Goal: Task Accomplishment & Management: Use online tool/utility

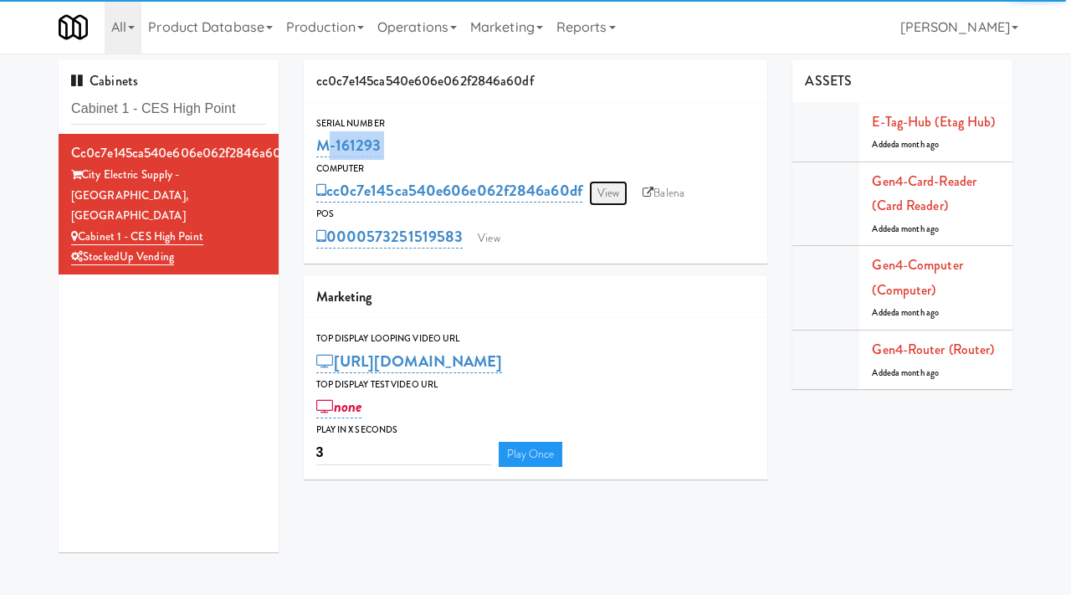
click at [605, 200] on link "View" at bounding box center [608, 193] width 38 height 25
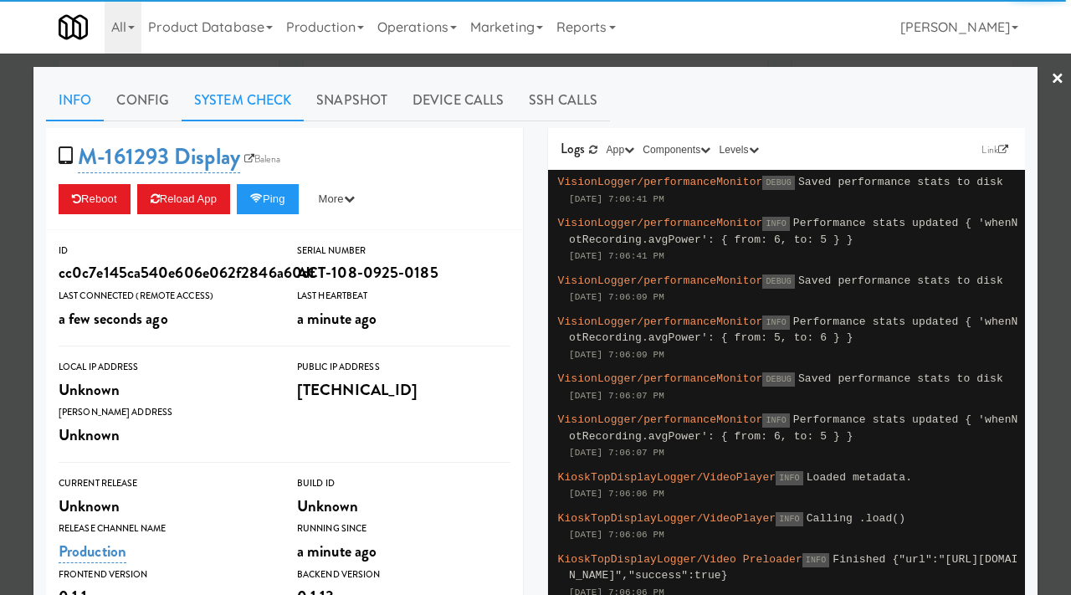
click at [235, 99] on link "System Check" at bounding box center [243, 100] width 122 height 42
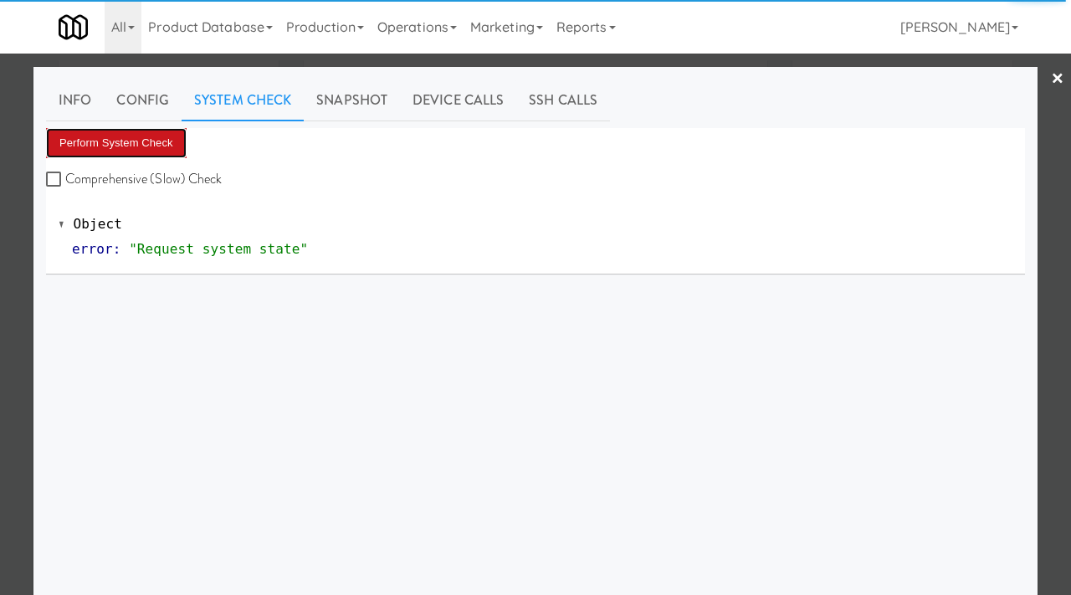
click at [132, 139] on button "Perform System Check" at bounding box center [116, 143] width 141 height 30
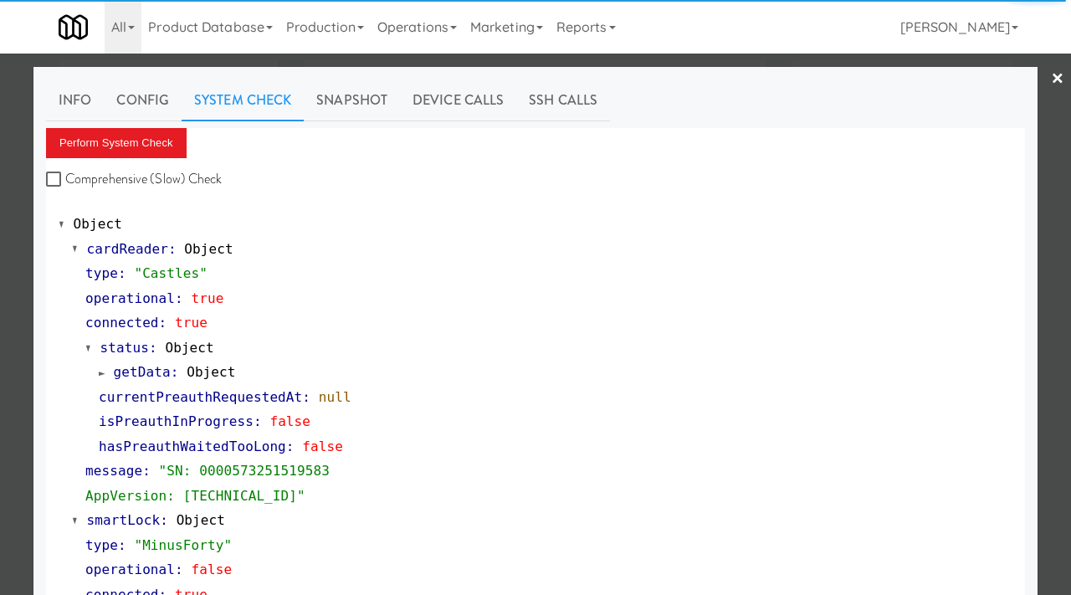
click at [0, 228] on div at bounding box center [535, 297] width 1071 height 595
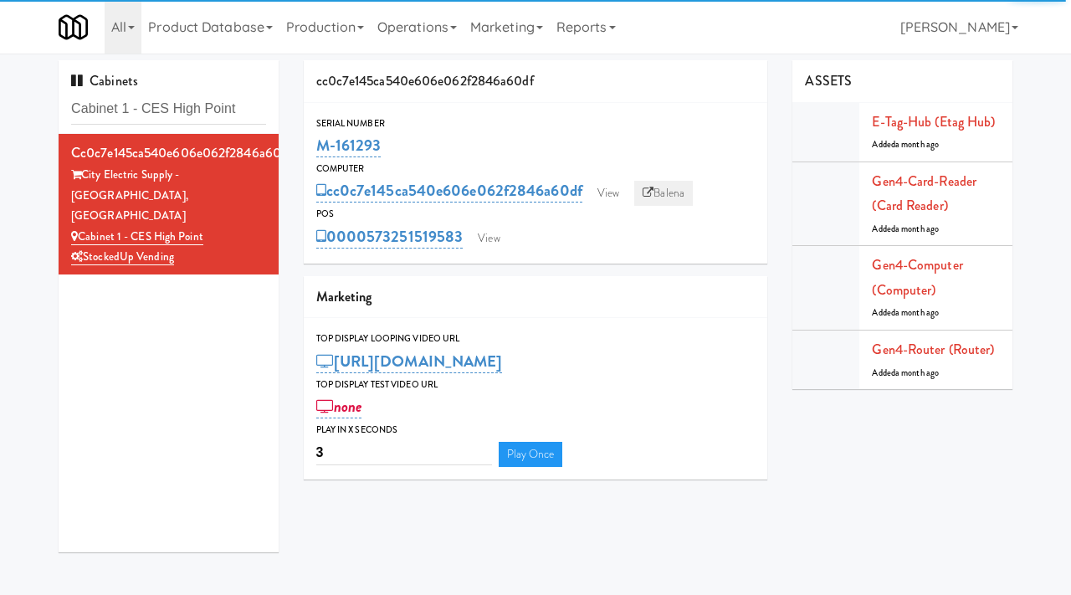
click at [651, 196] on icon at bounding box center [647, 192] width 11 height 11
click at [476, 233] on link "View" at bounding box center [488, 238] width 38 height 25
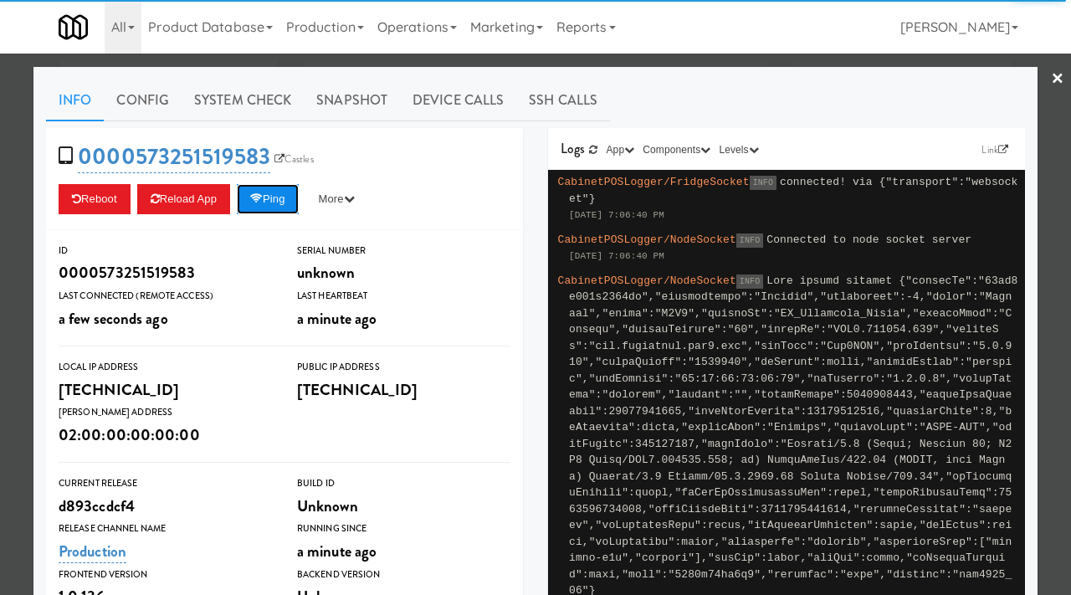
click at [294, 204] on button "Ping" at bounding box center [268, 199] width 62 height 30
click at [273, 92] on link "System Check" at bounding box center [243, 100] width 122 height 42
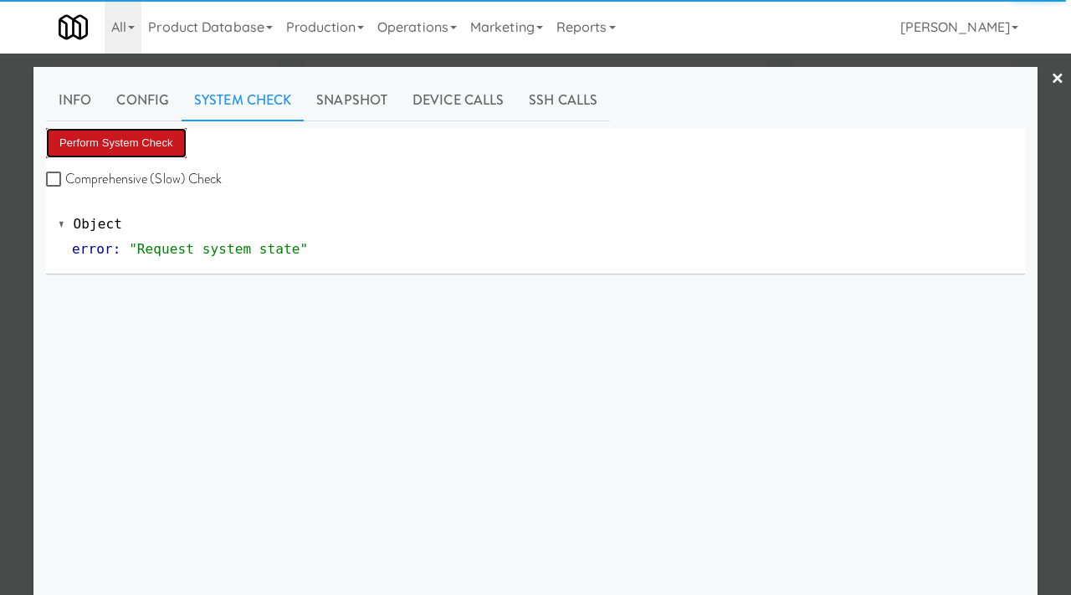
click at [121, 145] on button "Perform System Check" at bounding box center [116, 143] width 141 height 30
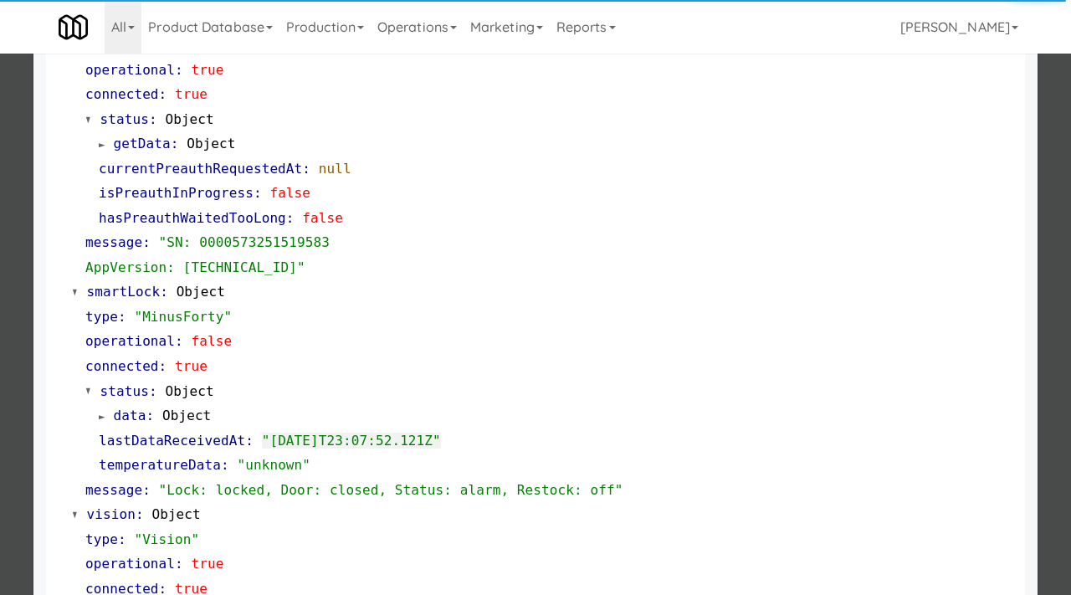
scroll to position [230, 0]
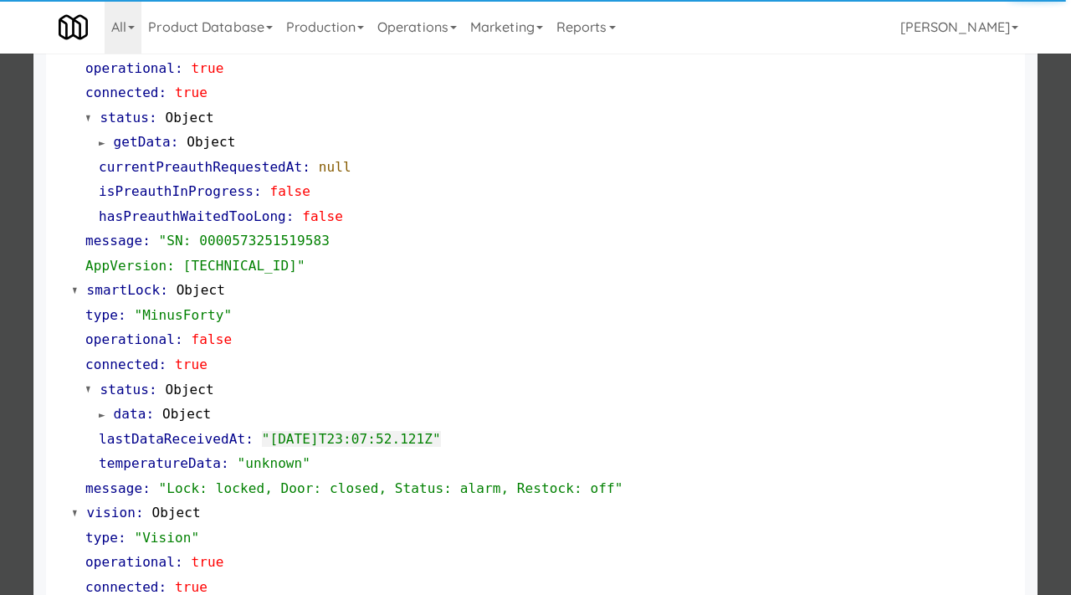
click at [0, 345] on div at bounding box center [535, 297] width 1071 height 595
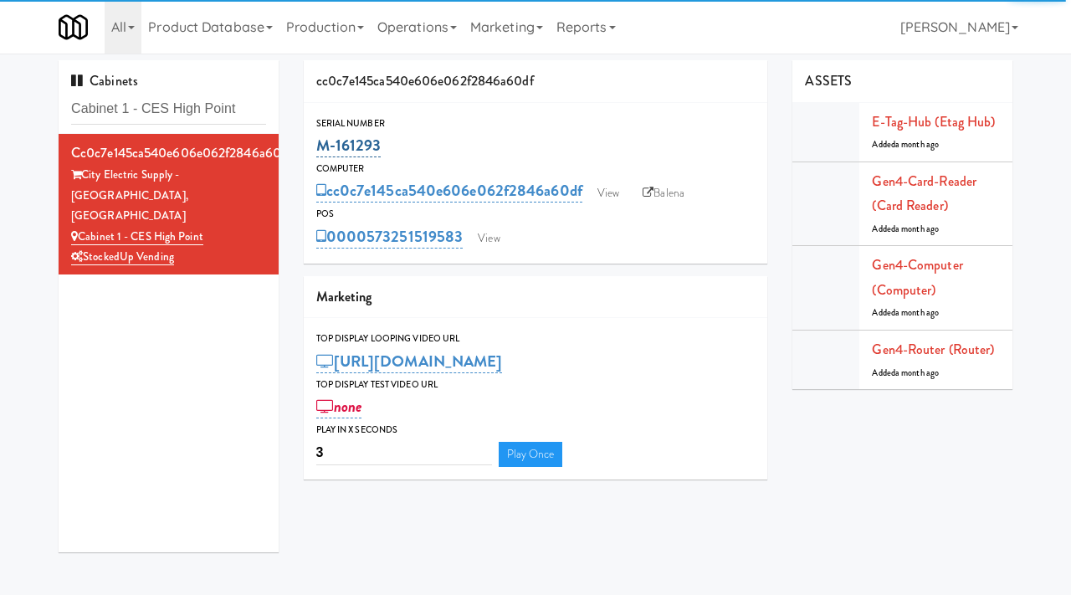
drag, startPoint x: 393, startPoint y: 148, endPoint x: 316, endPoint y: 150, distance: 77.0
click at [316, 150] on div "M-161293" at bounding box center [535, 145] width 439 height 28
copy link "M-161293"
click at [225, 104] on input "Cabinet 1 - CES High Point" at bounding box center [168, 109] width 195 height 31
paste input "808 West Gym Entrance"
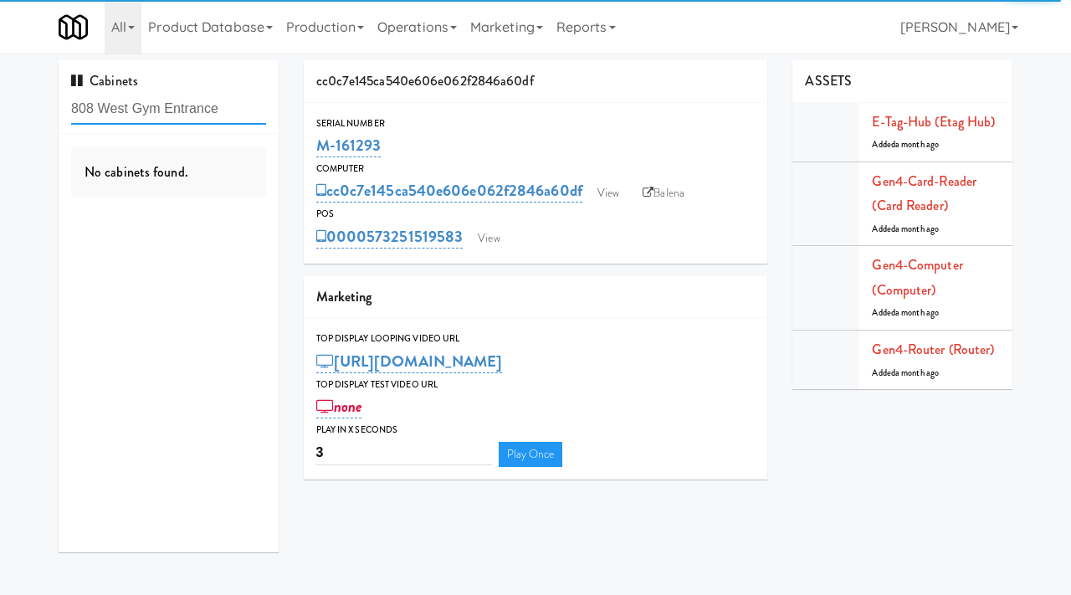
type input "808 West Gym Entrance"
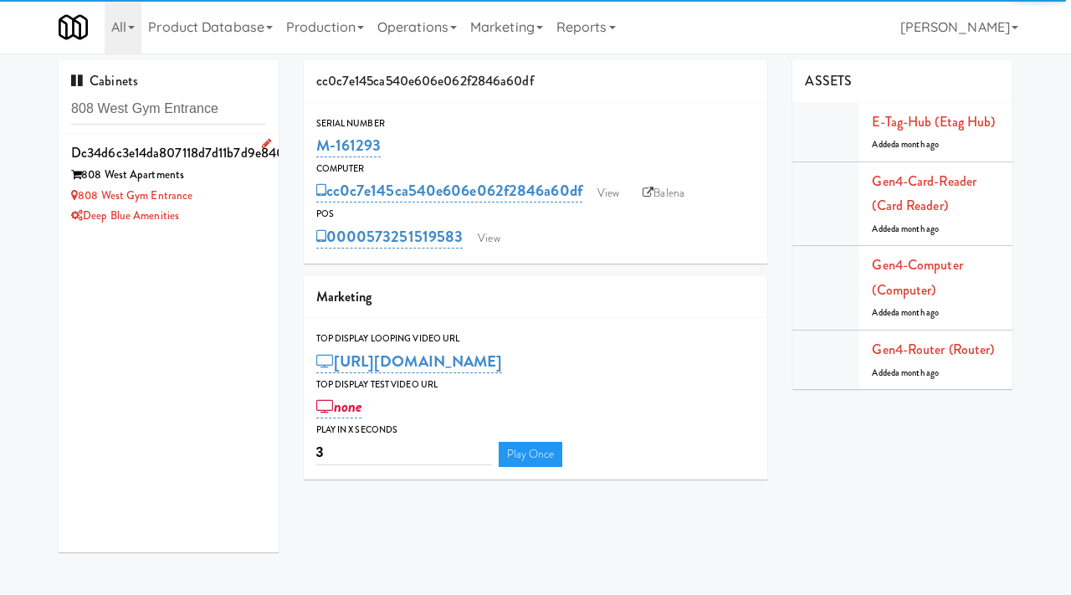
click at [253, 197] on div "808 West Gym Entrance" at bounding box center [168, 196] width 195 height 21
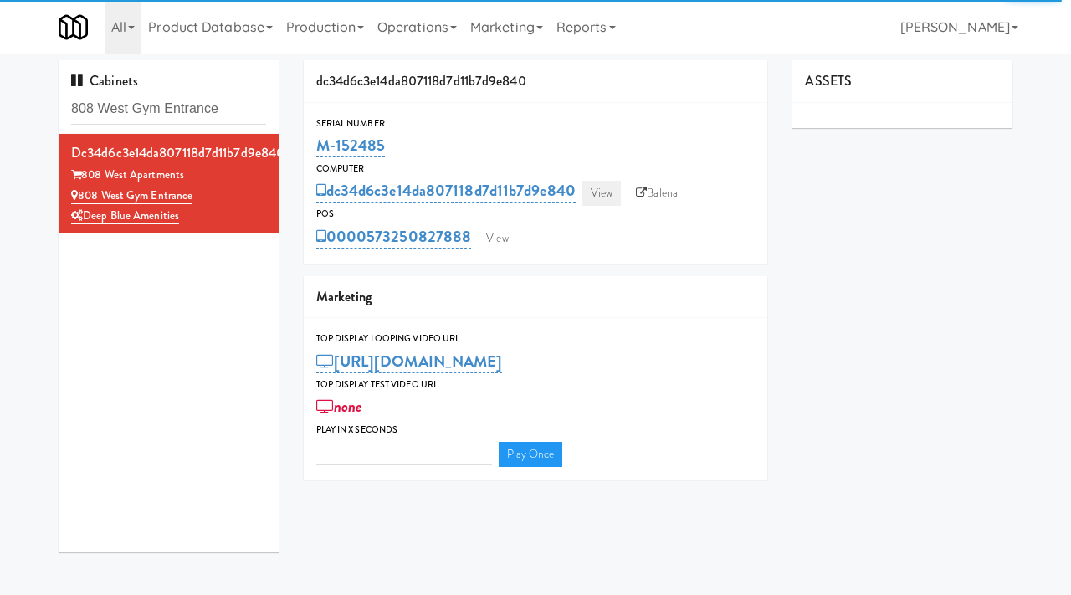
type input "3"
click at [607, 200] on link "View" at bounding box center [601, 193] width 38 height 25
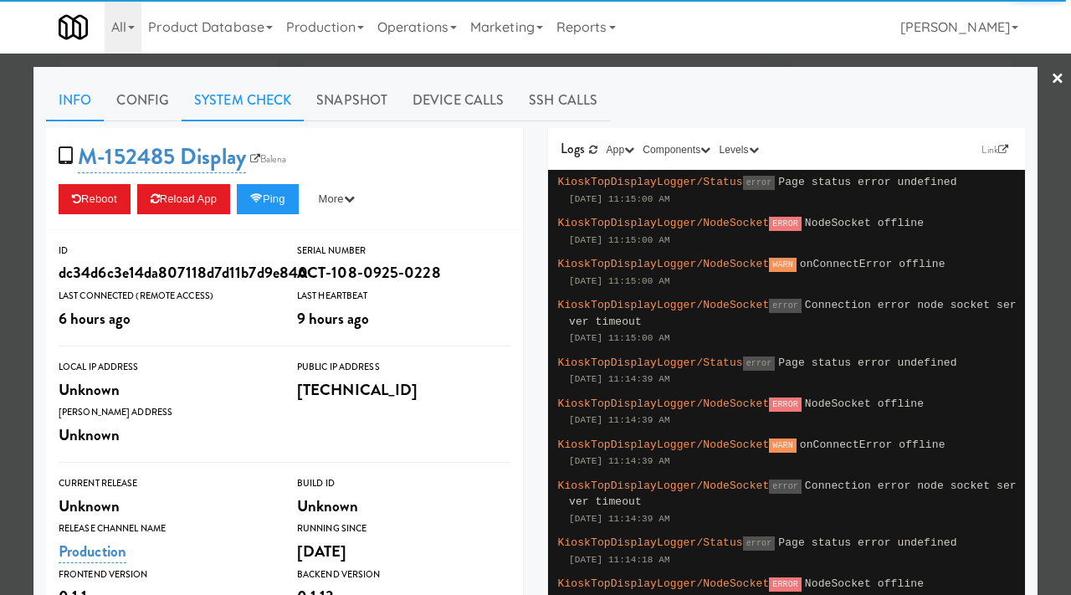
click at [238, 99] on link "System Check" at bounding box center [243, 100] width 122 height 42
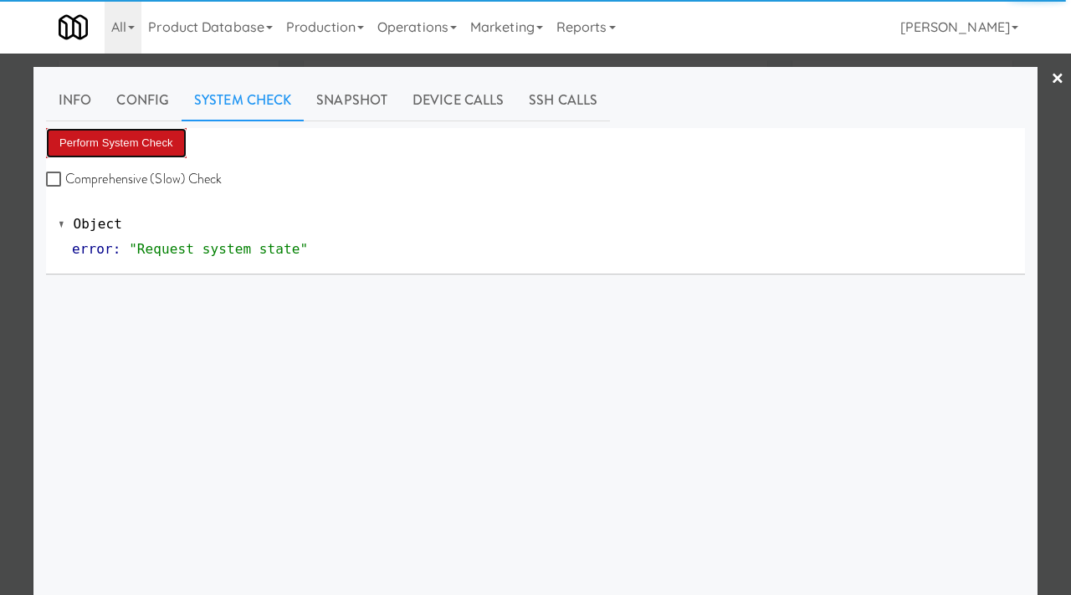
click at [149, 131] on button "Perform System Check" at bounding box center [116, 143] width 141 height 30
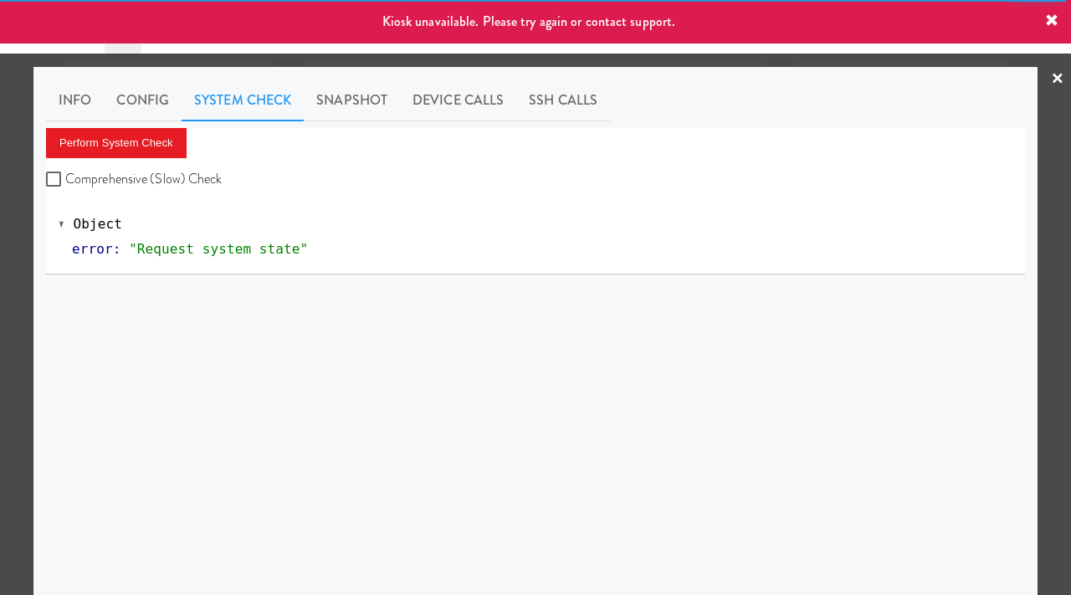
click at [0, 247] on div at bounding box center [535, 297] width 1071 height 595
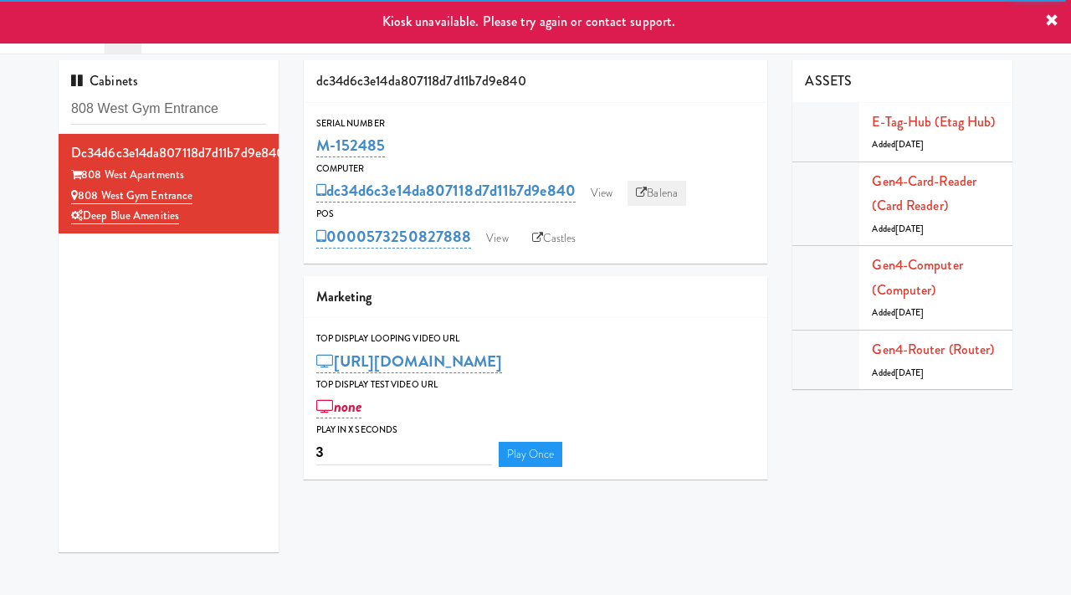
click at [666, 196] on link "Balena" at bounding box center [656, 193] width 59 height 25
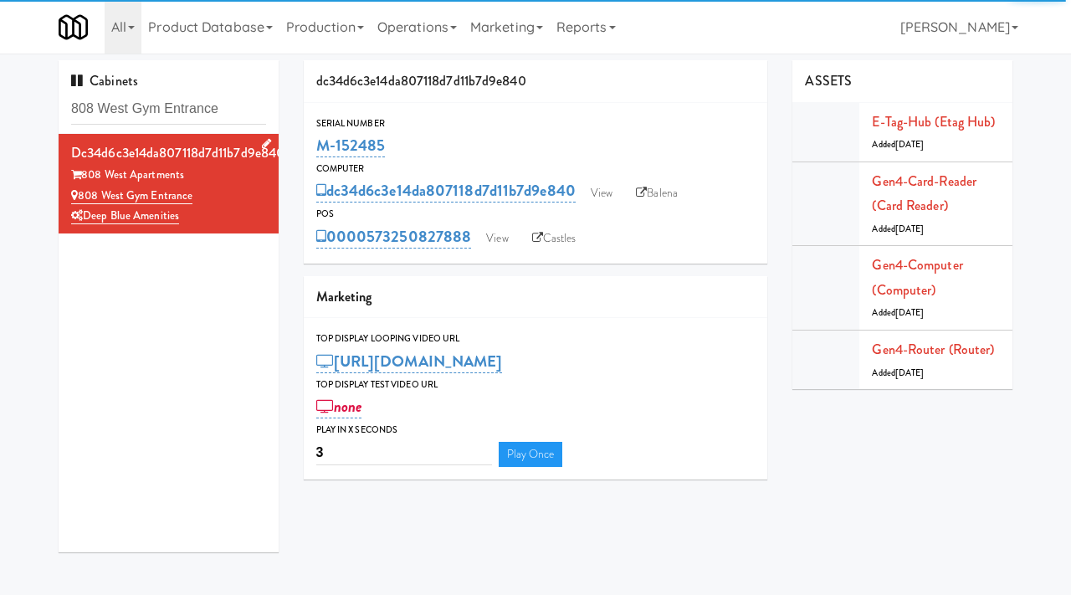
drag, startPoint x: 203, startPoint y: 198, endPoint x: 79, endPoint y: 198, distance: 123.8
click at [79, 198] on div "808 West Gym Entrance" at bounding box center [168, 196] width 195 height 21
copy link "808 West Gym Entrance"
